Goal: Navigation & Orientation: Find specific page/section

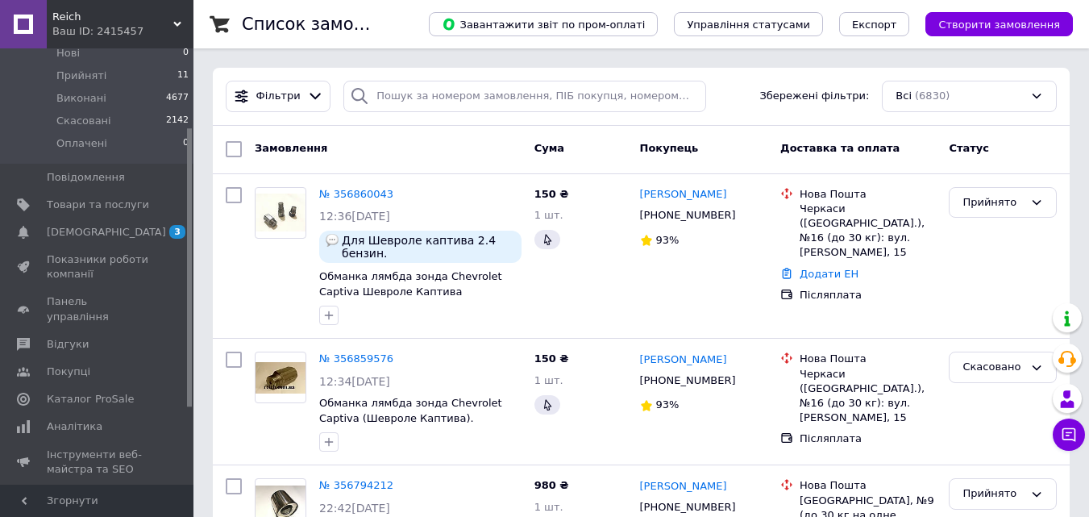
drag, startPoint x: 189, startPoint y: 309, endPoint x: 194, endPoint y: 387, distance: 78.4
click at [122, 390] on span "Каталог ProSale" at bounding box center [98, 397] width 102 height 15
